Goal: Navigation & Orientation: Find specific page/section

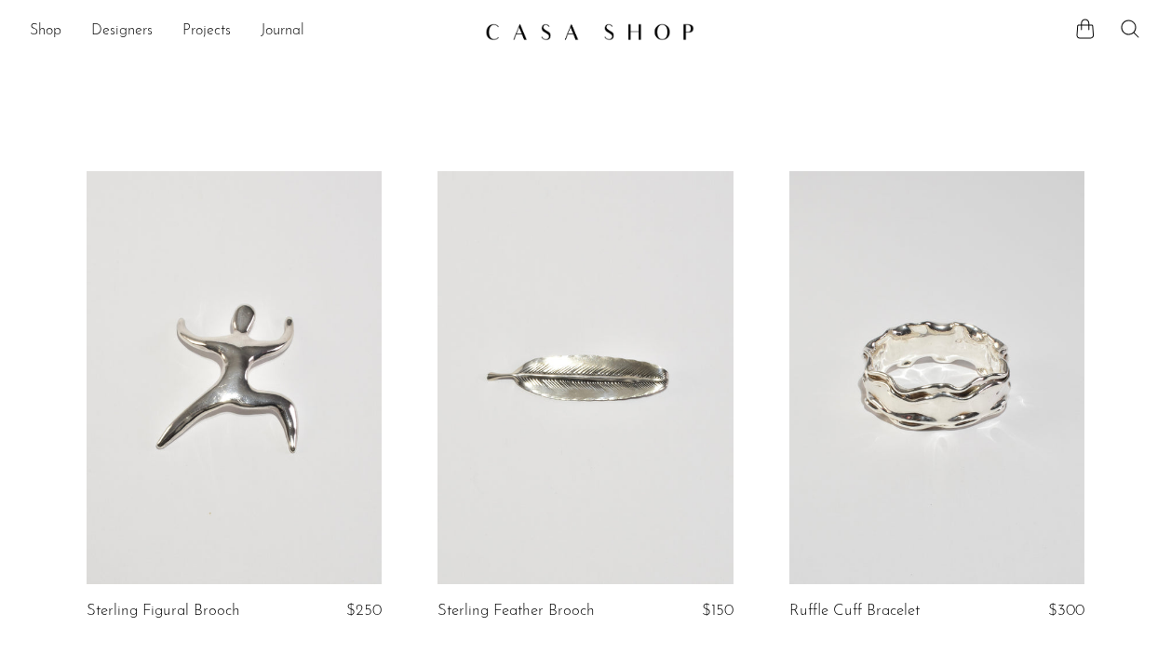
scroll to position [1350, 0]
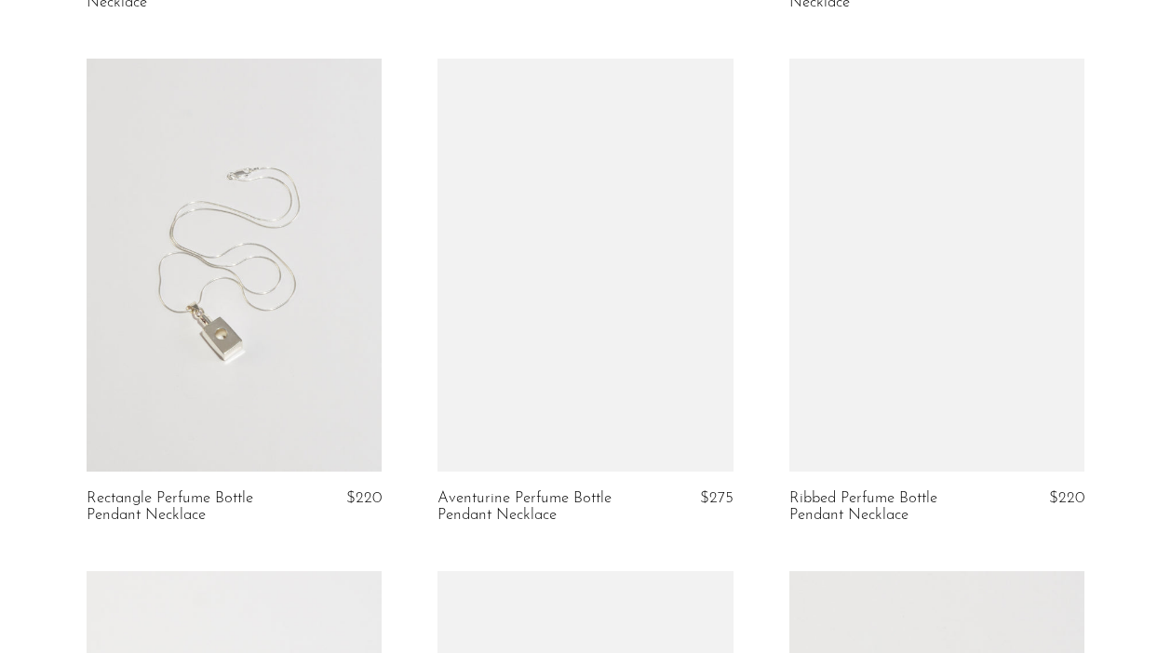
scroll to position [2147, 0]
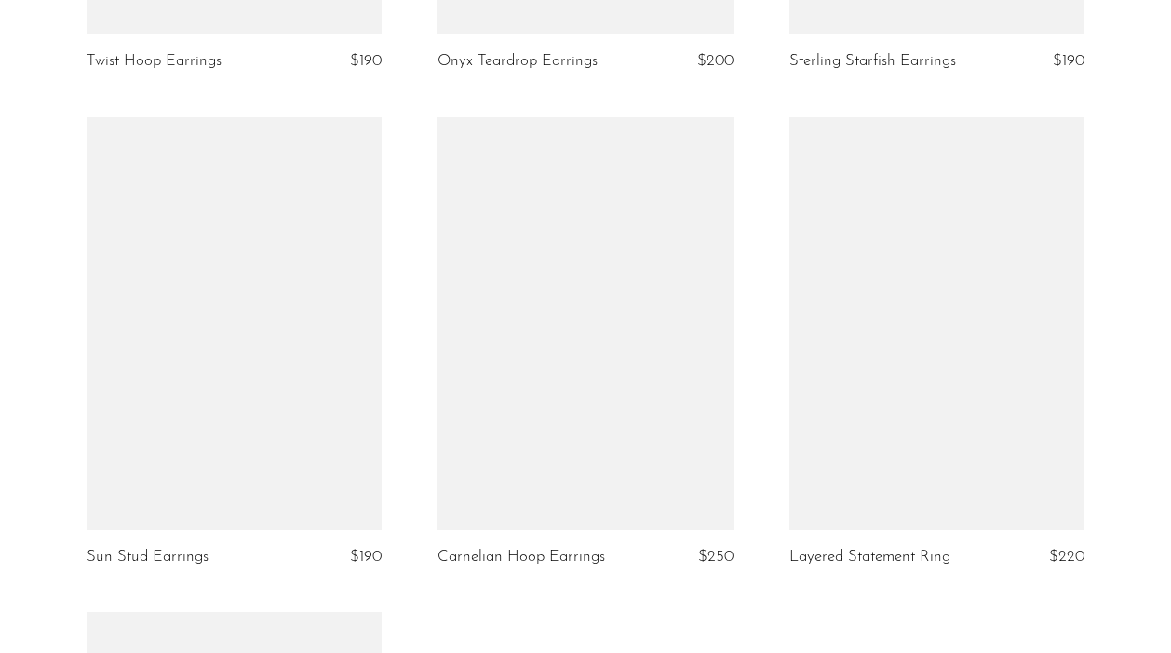
scroll to position [3193, 0]
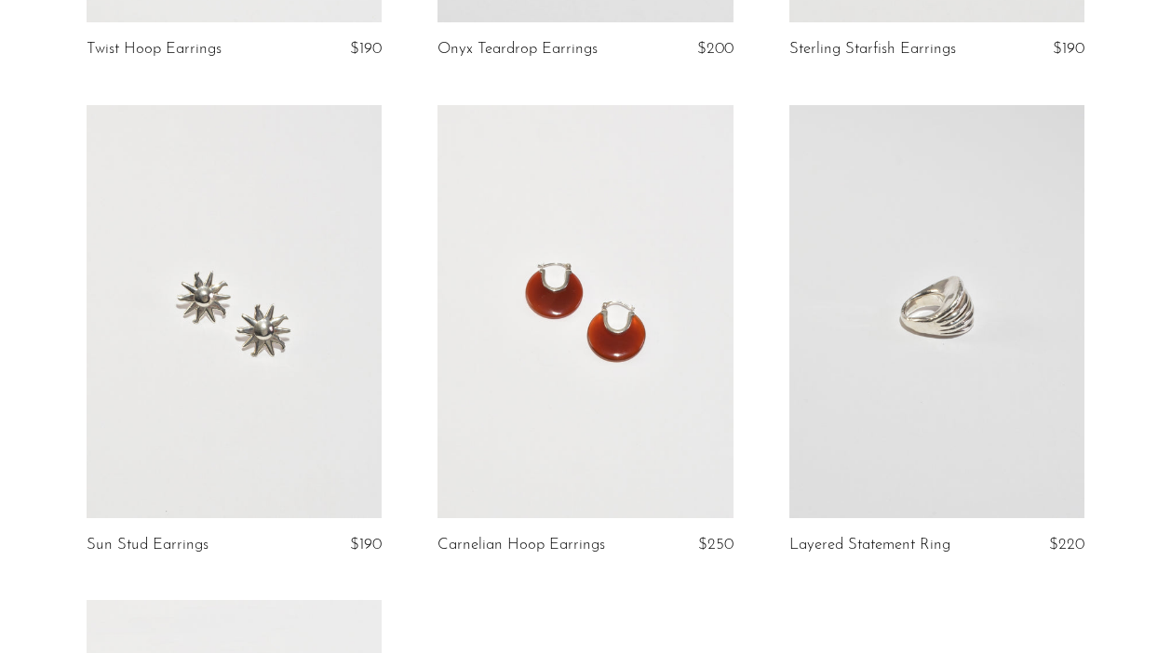
scroll to position [3100, 0]
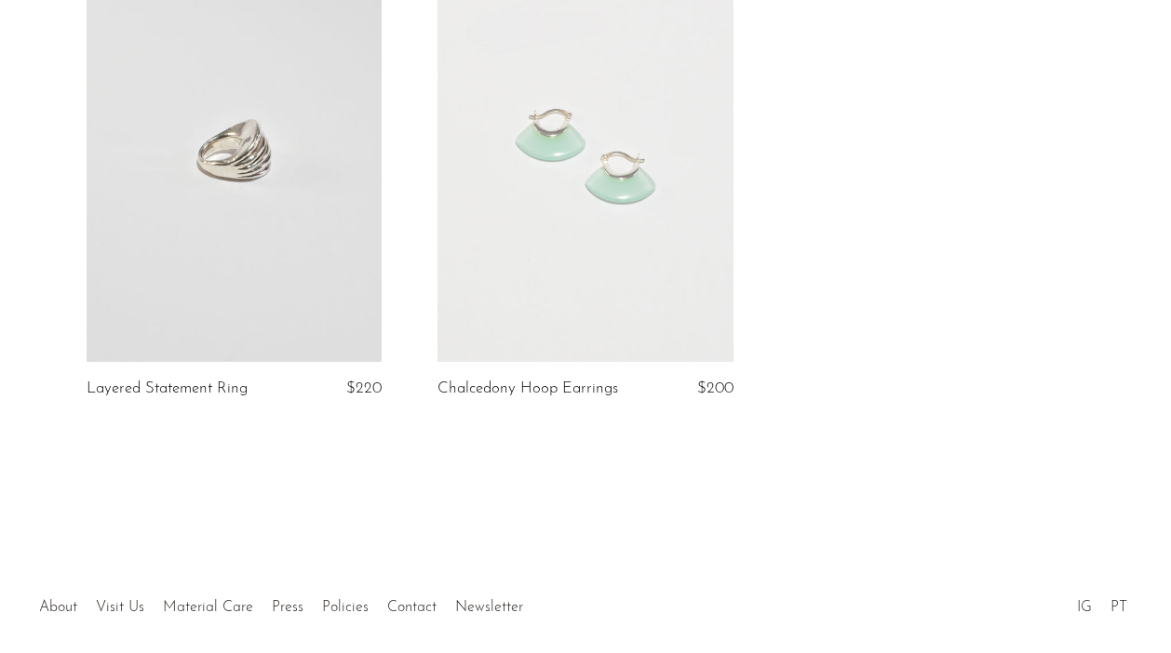
scroll to position [3825, 0]
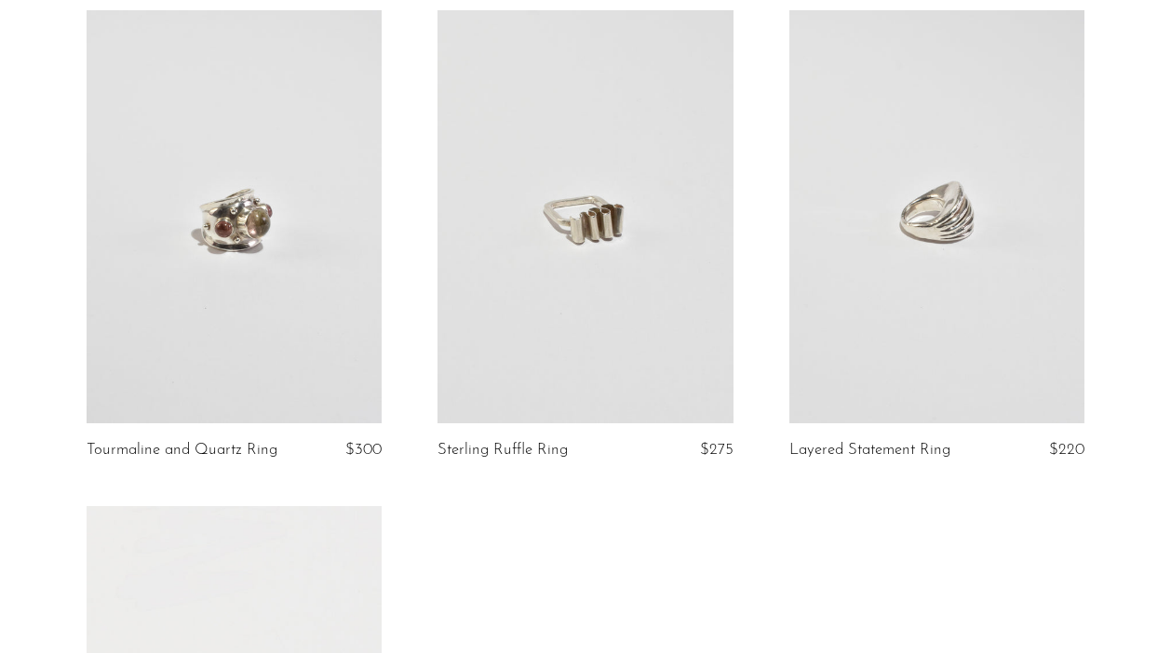
scroll to position [4677, 0]
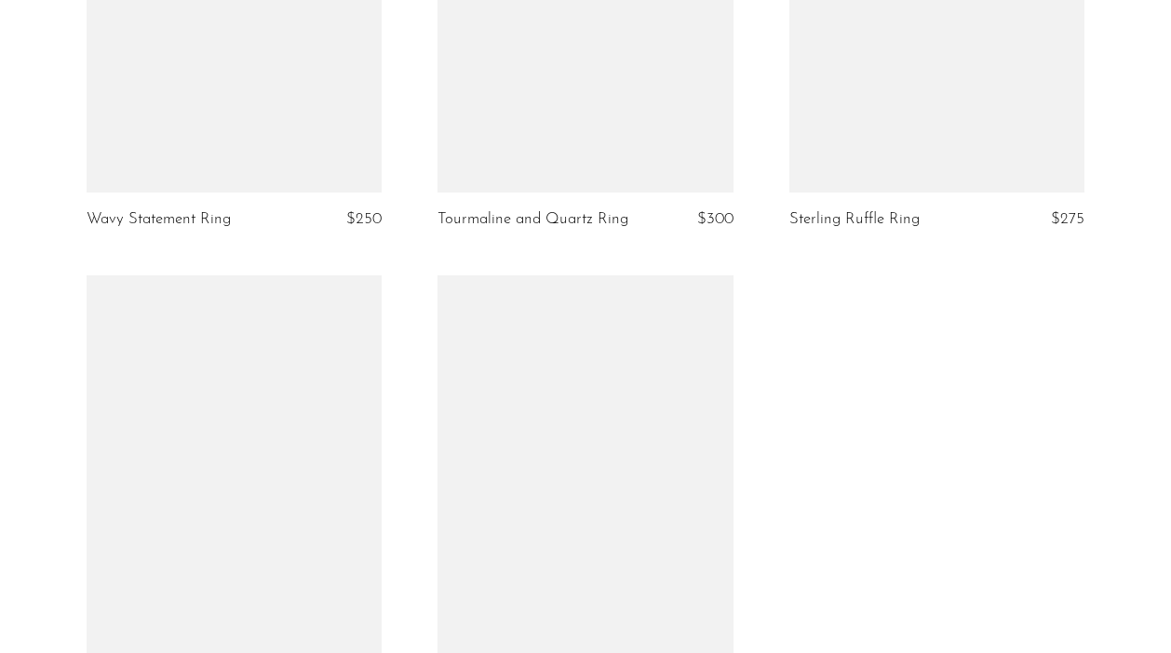
scroll to position [5312, 0]
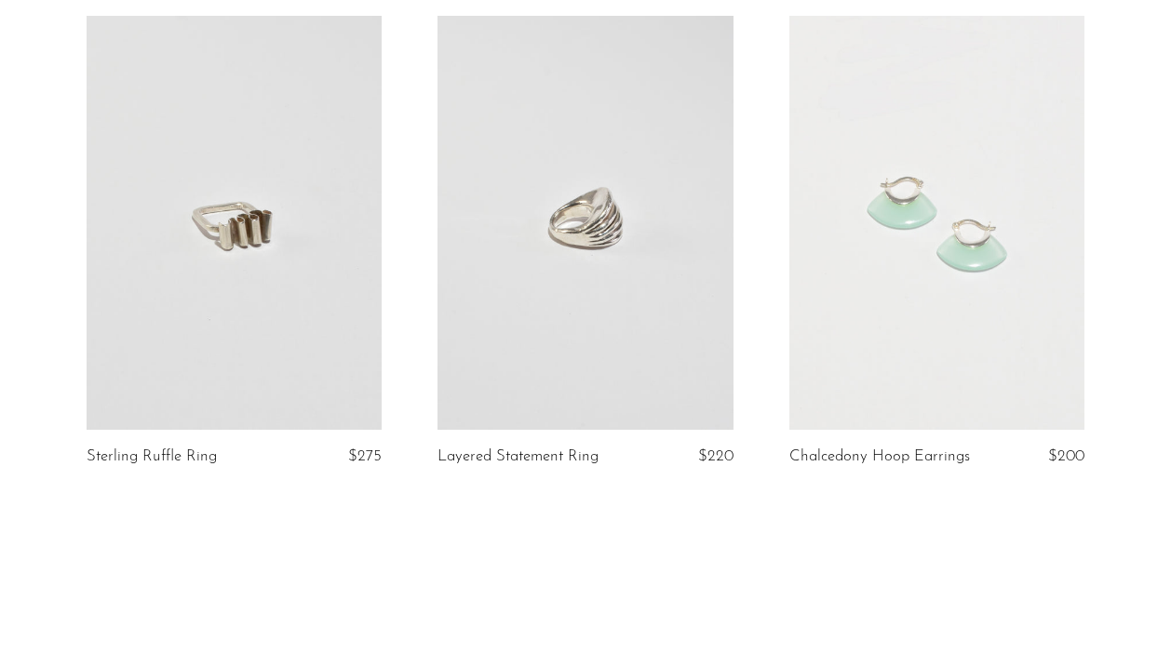
scroll to position [5663, 0]
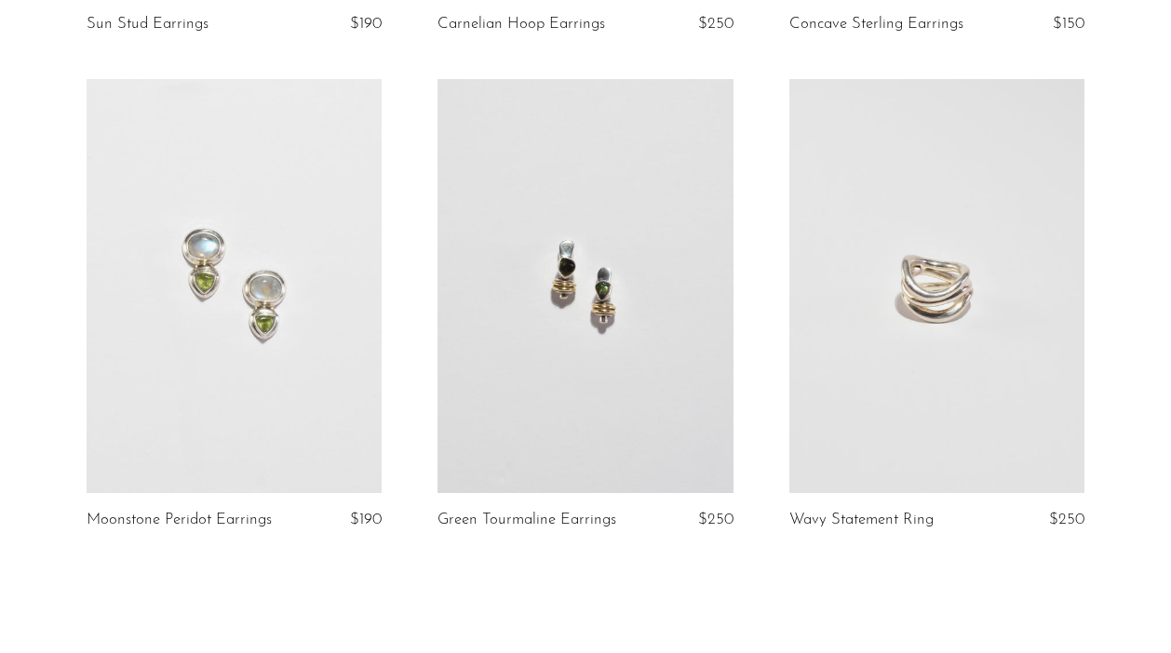
scroll to position [5719, 0]
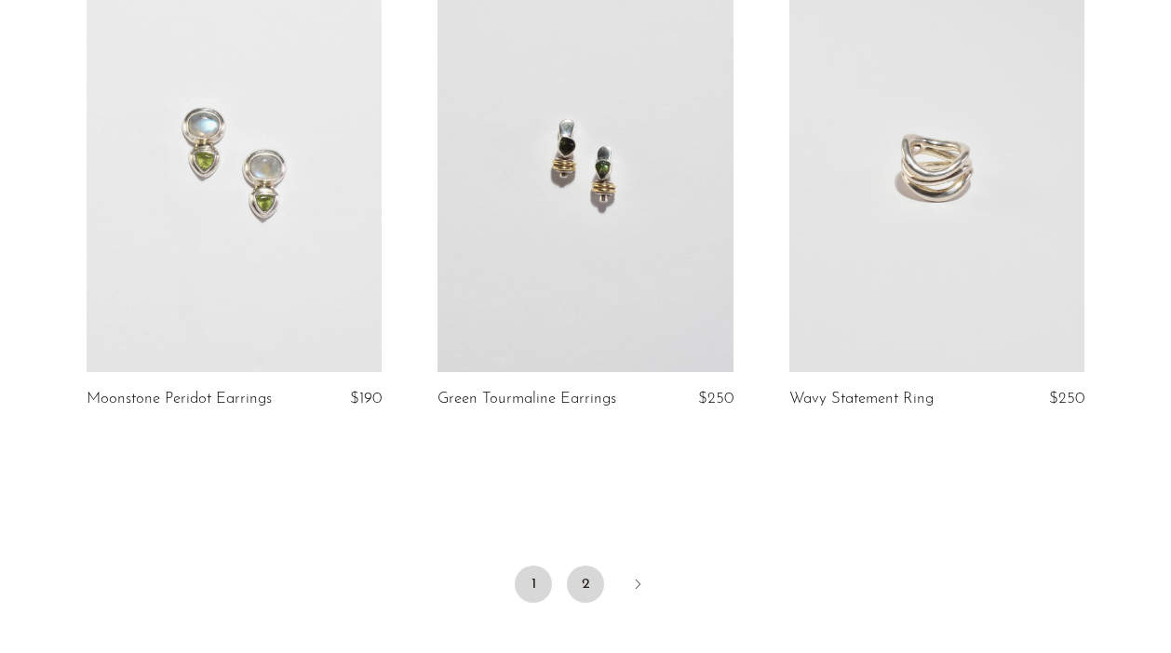
click at [586, 577] on link "2" at bounding box center [585, 584] width 37 height 37
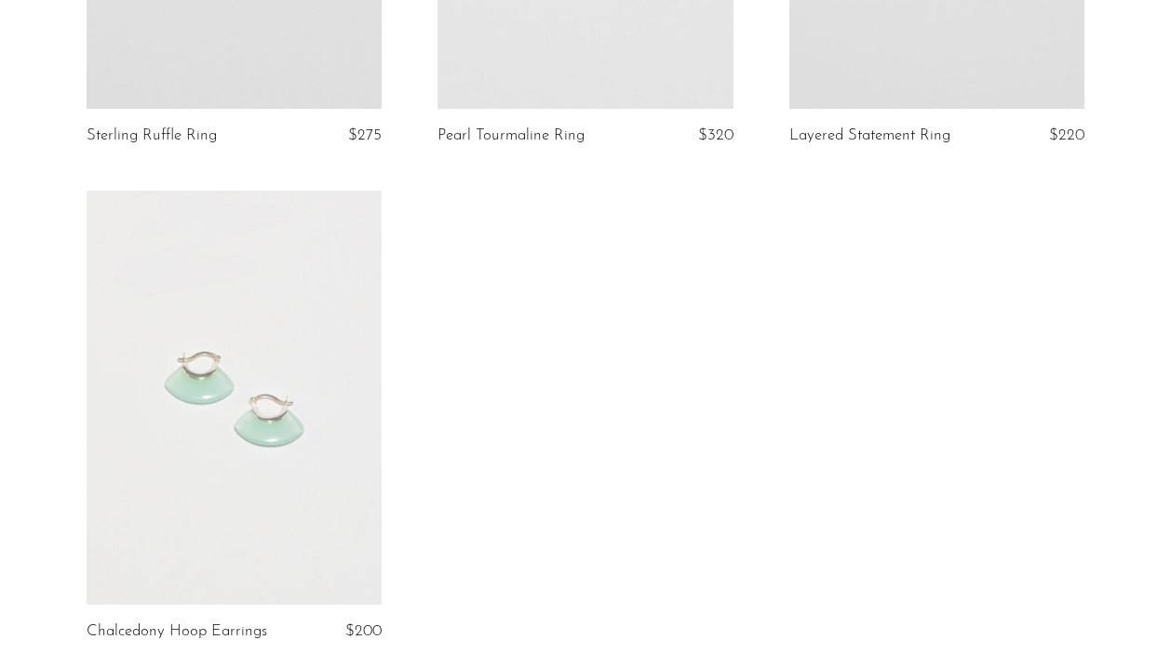
scroll to position [995, 0]
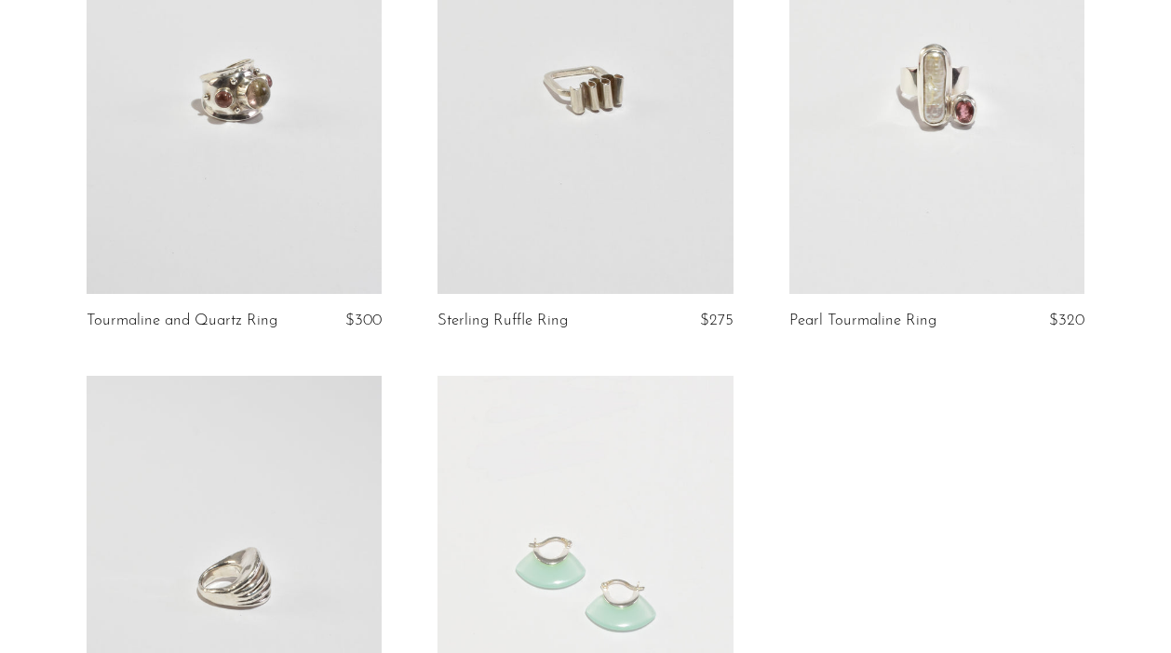
scroll to position [1438, 0]
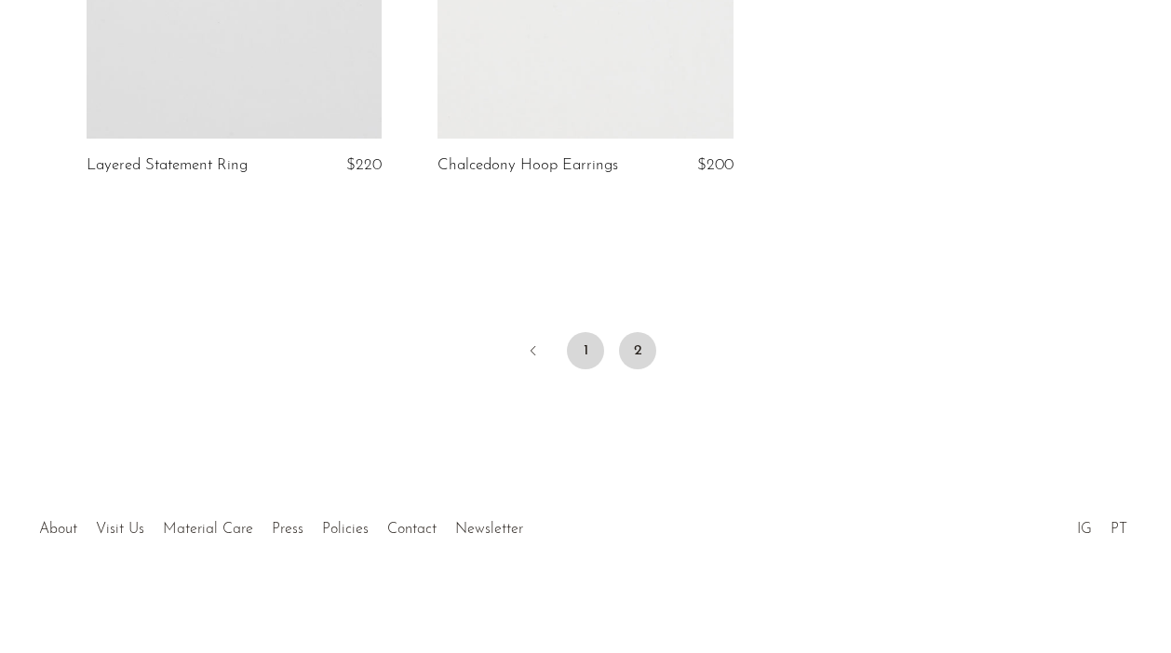
click at [584, 356] on link "1" at bounding box center [585, 350] width 37 height 37
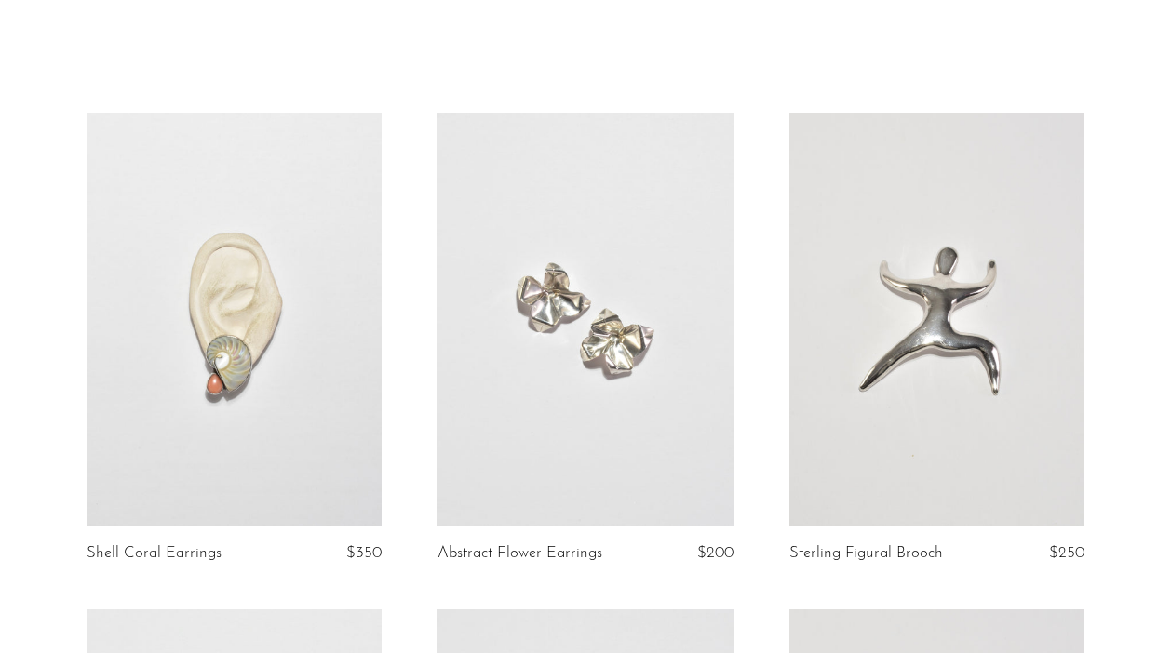
scroll to position [73, 0]
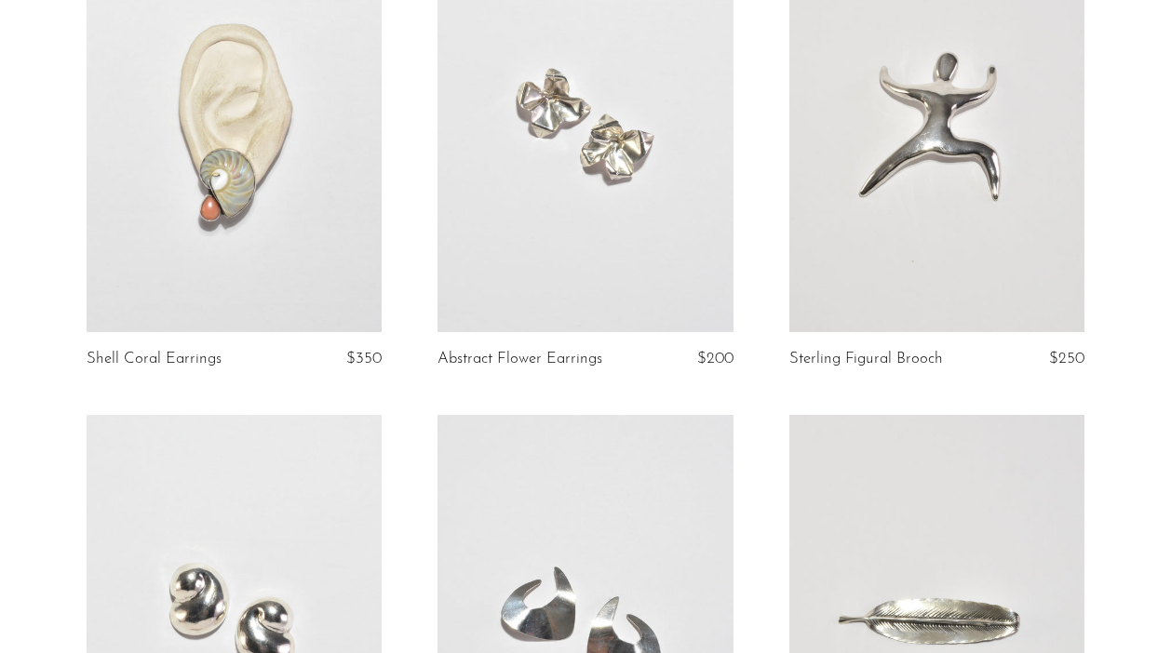
scroll to position [254, 0]
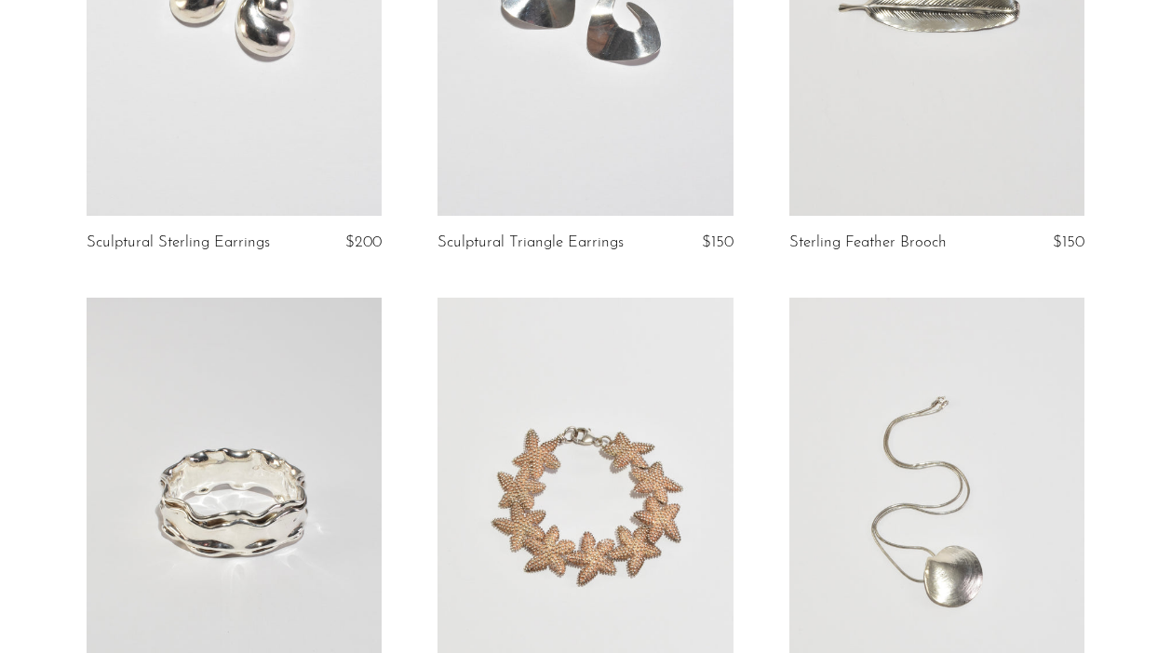
scroll to position [848, 0]
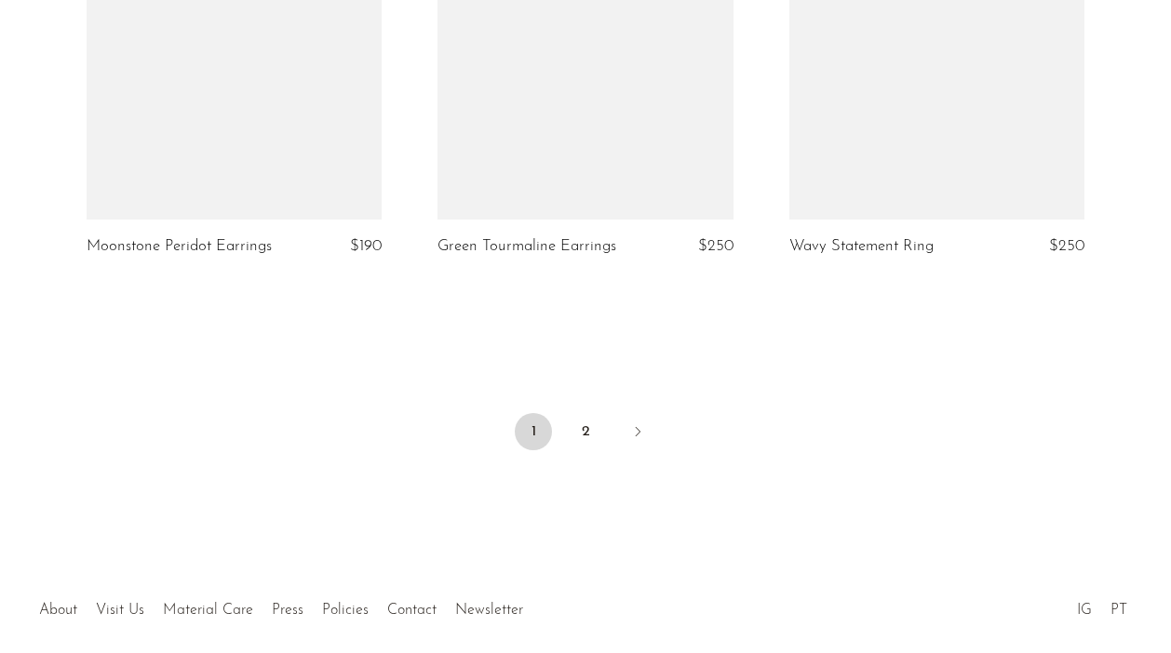
scroll to position [5887, 0]
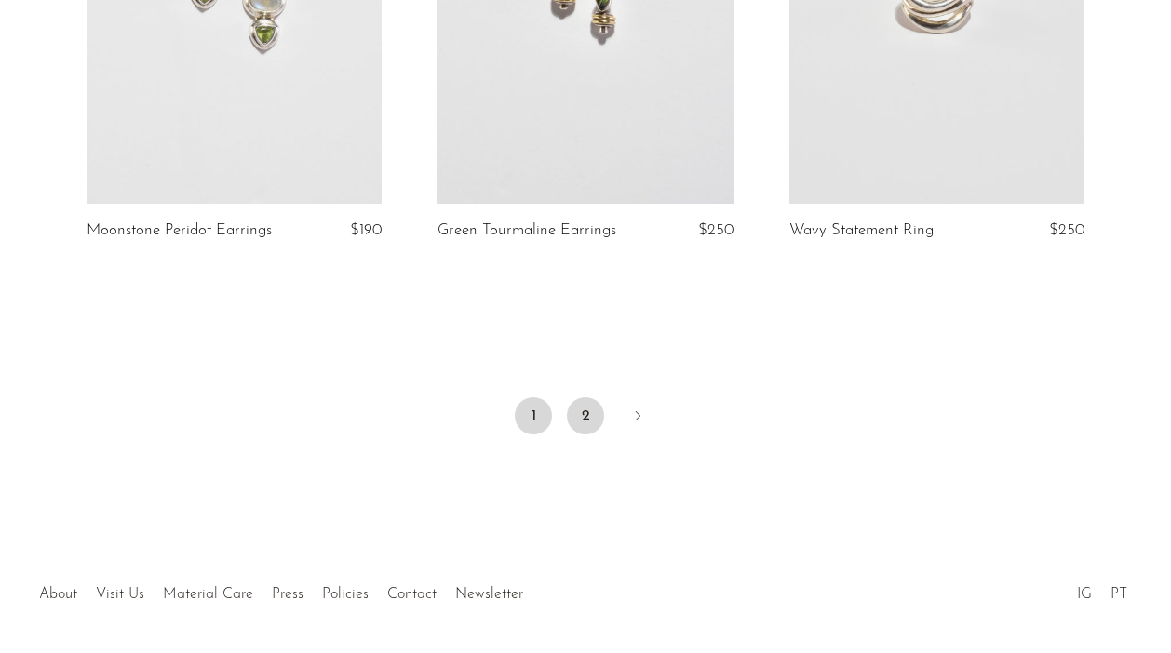
click at [588, 411] on link "2" at bounding box center [585, 415] width 37 height 37
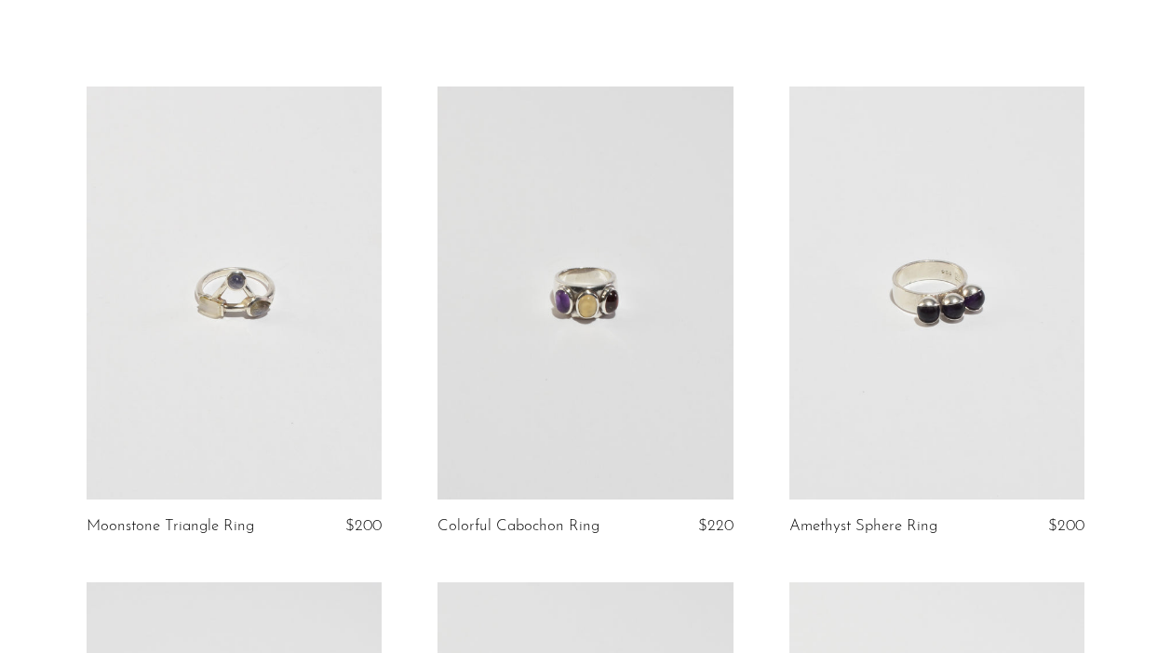
scroll to position [17, 0]
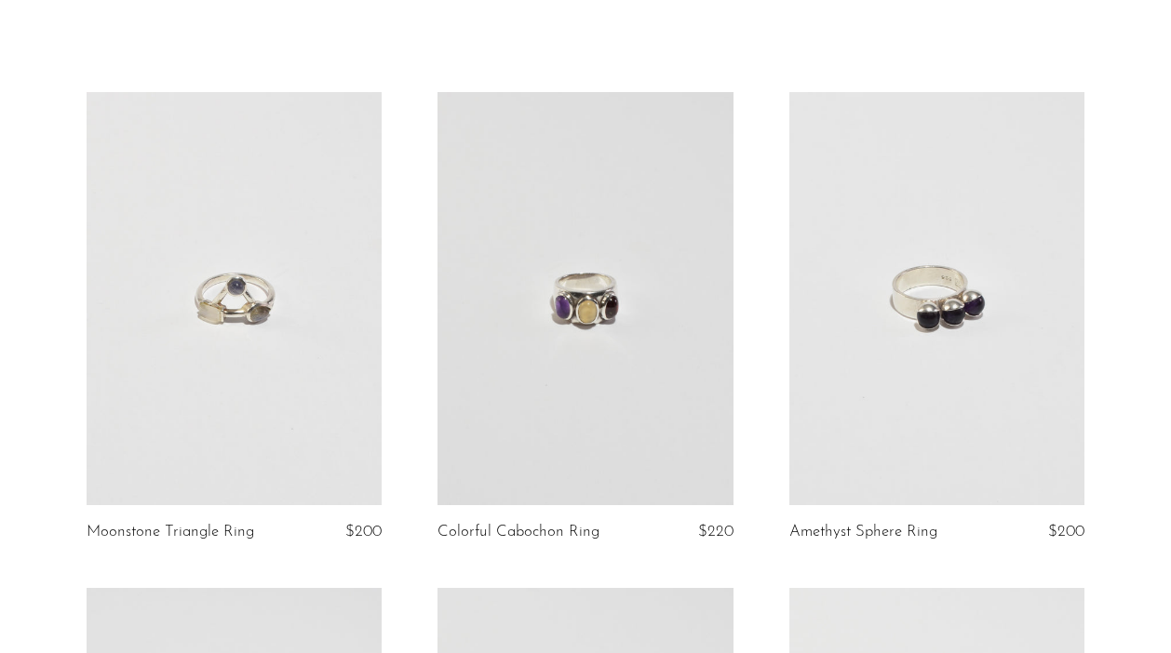
scroll to position [82, 0]
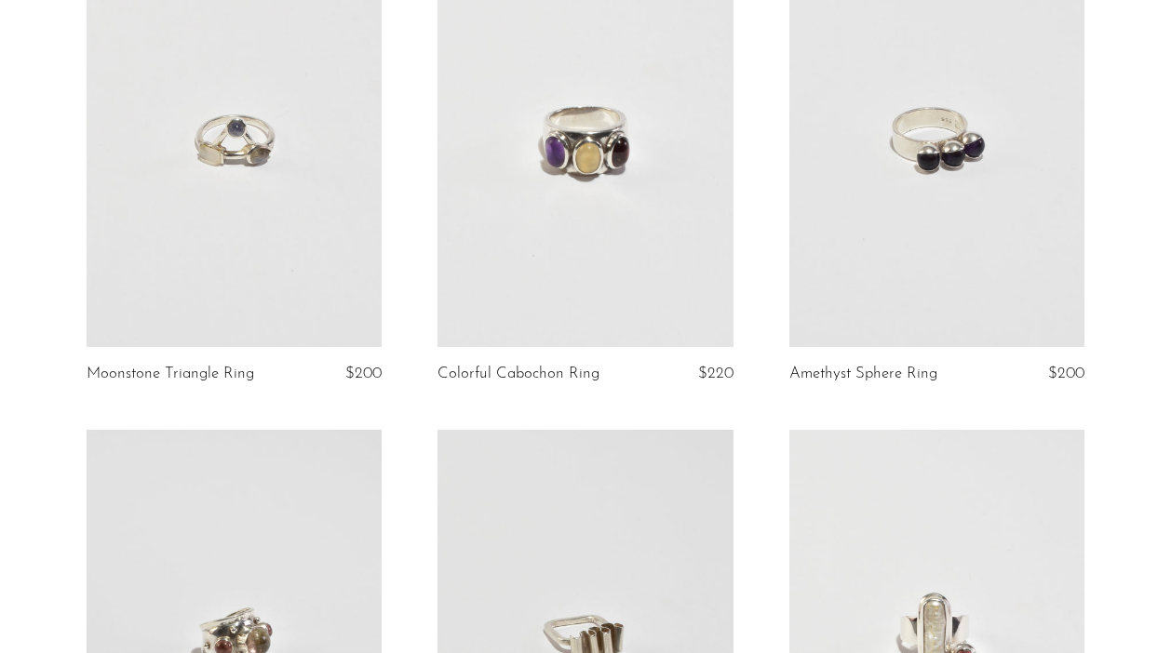
scroll to position [235, 0]
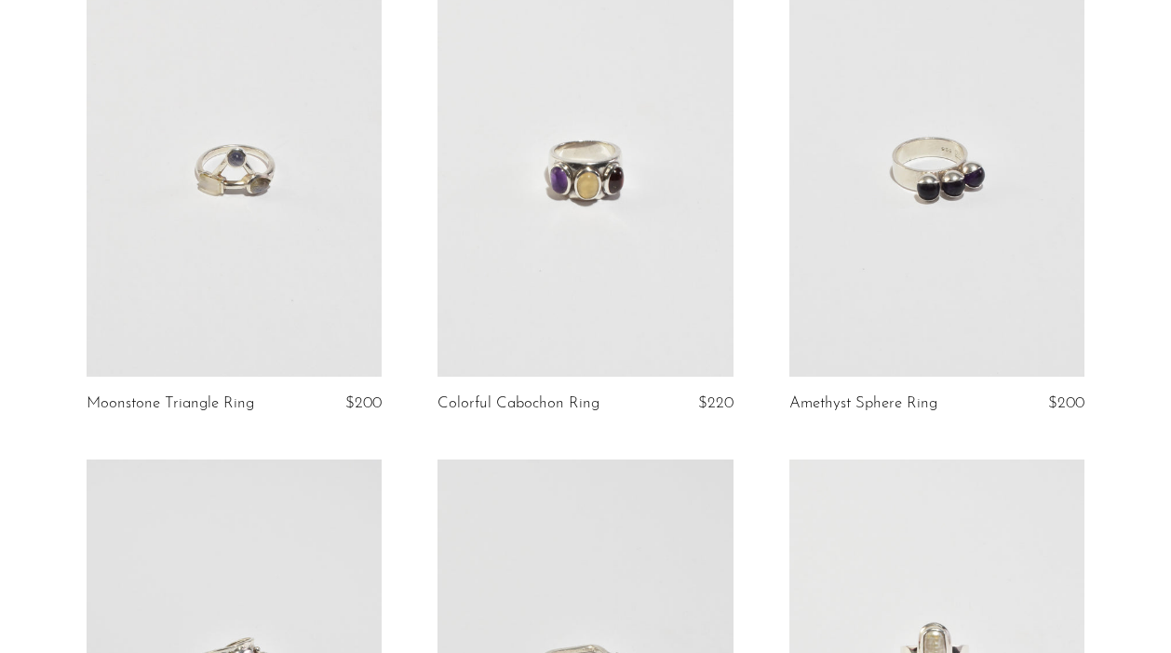
scroll to position [242, 0]
